Goal: Task Accomplishment & Management: Manage account settings

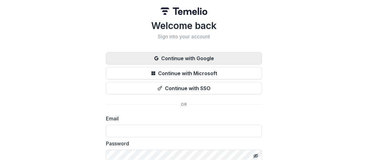
click at [195, 61] on button "Continue with Google" at bounding box center [184, 58] width 156 height 13
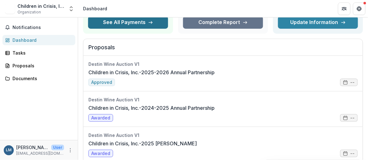
scroll to position [63, 0]
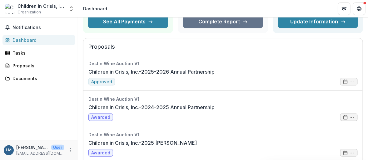
drag, startPoint x: 48, startPoint y: 105, endPoint x: 2, endPoint y: 26, distance: 91.7
click at [48, 105] on div "Notifications Dashboard Tasks Proposals Documents" at bounding box center [39, 79] width 78 height 123
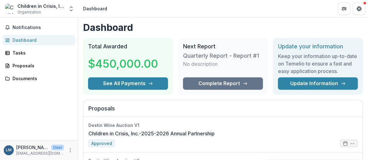
scroll to position [0, 0]
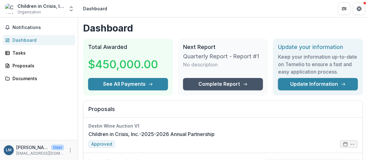
click at [203, 80] on link "Complete Report" at bounding box center [223, 84] width 80 height 13
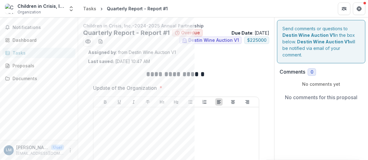
click at [144, 39] on ul "Destin Wine Auction V1 $ 225000" at bounding box center [176, 42] width 186 height 10
click at [13, 25] on span "Notifications" at bounding box center [43, 27] width 60 height 5
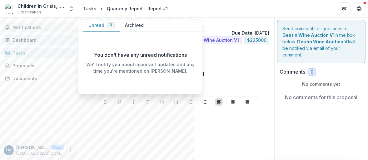
click at [21, 43] on div "Dashboard" at bounding box center [42, 40] width 58 height 7
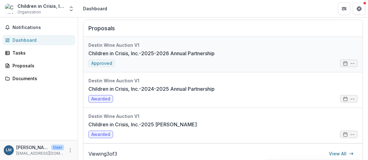
scroll to position [94, 0]
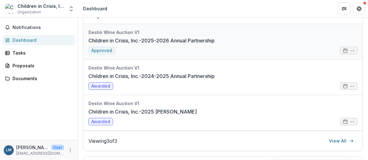
click at [161, 44] on link "Children in Crisis, Inc.-2025-2026 Annual Partnership" at bounding box center [151, 41] width 126 height 8
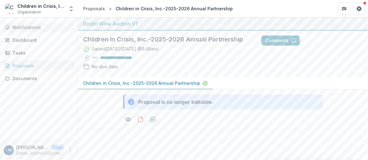
click at [13, 27] on span "Notifications" at bounding box center [43, 27] width 60 height 5
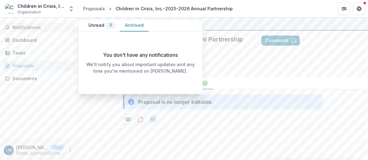
click at [134, 23] on button "Archived" at bounding box center [134, 25] width 29 height 12
click at [21, 39] on div "Dashboard" at bounding box center [42, 40] width 58 height 7
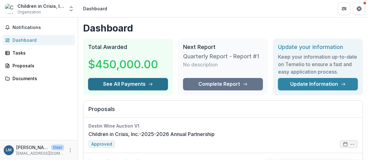
click at [149, 83] on icon "button" at bounding box center [150, 84] width 5 height 5
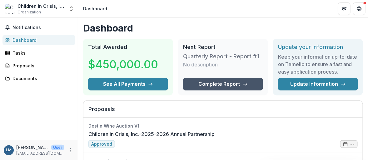
click at [215, 84] on link "Complete Report" at bounding box center [223, 84] width 80 height 13
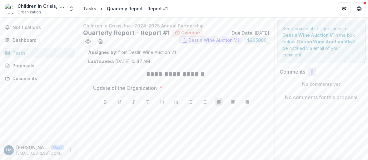
click at [184, 33] on span "Overdue" at bounding box center [190, 32] width 19 height 5
click at [254, 38] on span "$ 225000" at bounding box center [256, 40] width 19 height 5
click at [194, 58] on div "Assigned by : from Destin Wine Auction V1 Last saved: [DATE] 10:47 AM" at bounding box center [176, 57] width 176 height 16
click at [31, 29] on span "Notifications" at bounding box center [43, 27] width 60 height 5
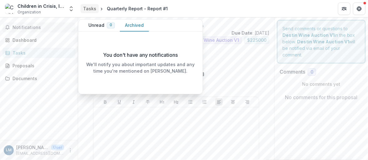
click at [90, 9] on div "Tasks" at bounding box center [89, 8] width 13 height 7
